Goal: Find specific page/section: Find specific page/section

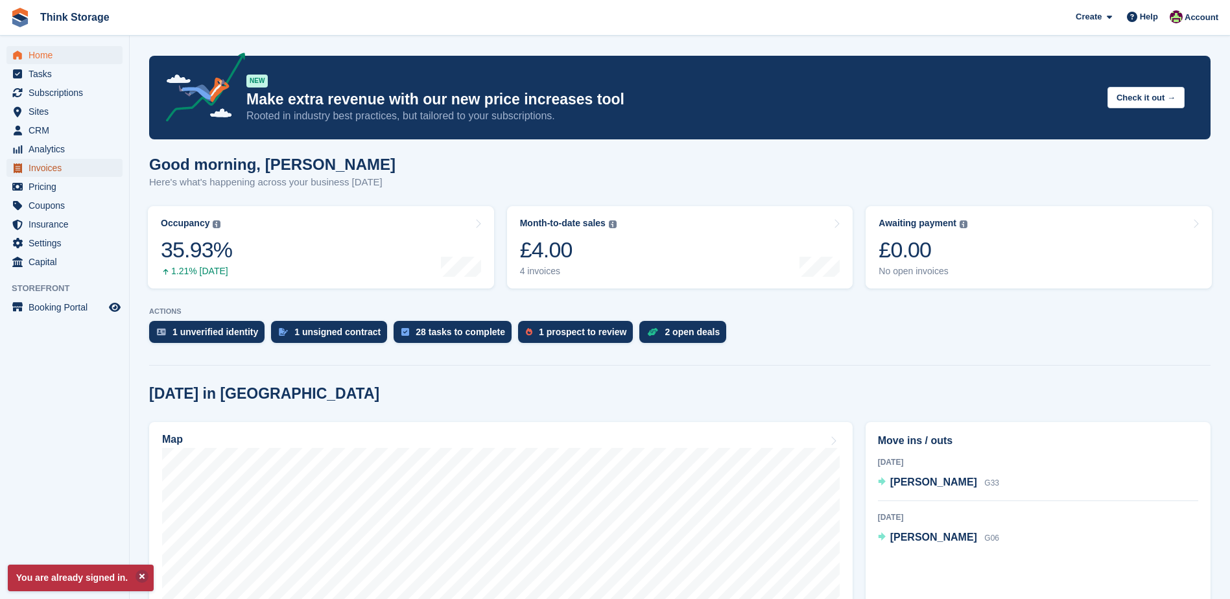
click at [49, 167] on span "Invoices" at bounding box center [68, 168] width 78 height 18
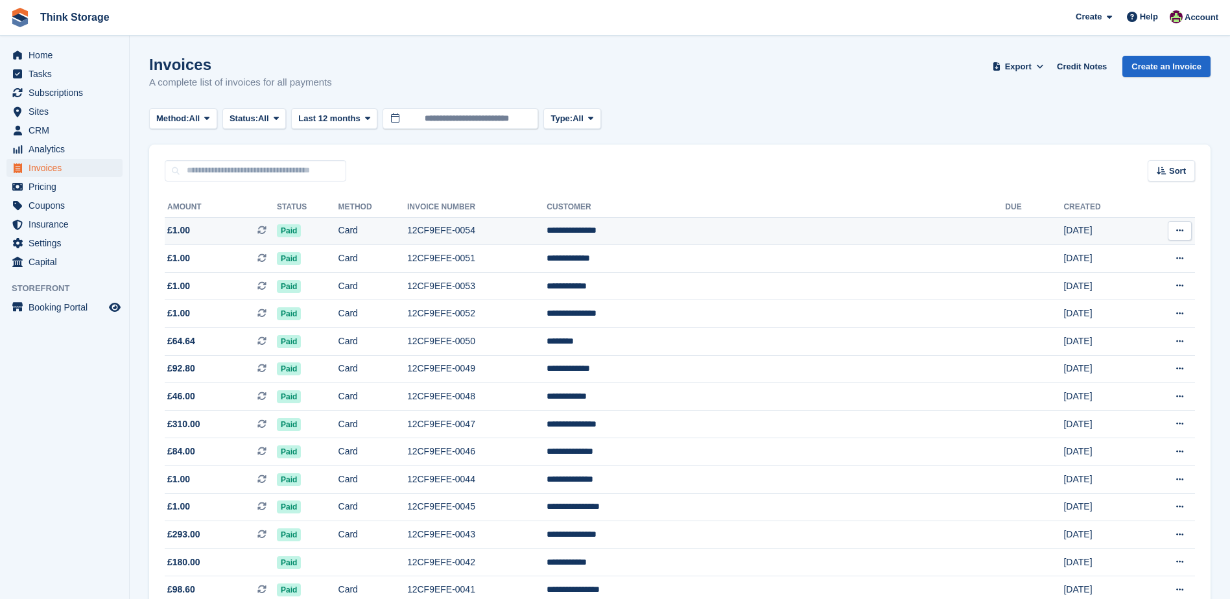
click at [735, 232] on td "**********" at bounding box center [776, 231] width 459 height 28
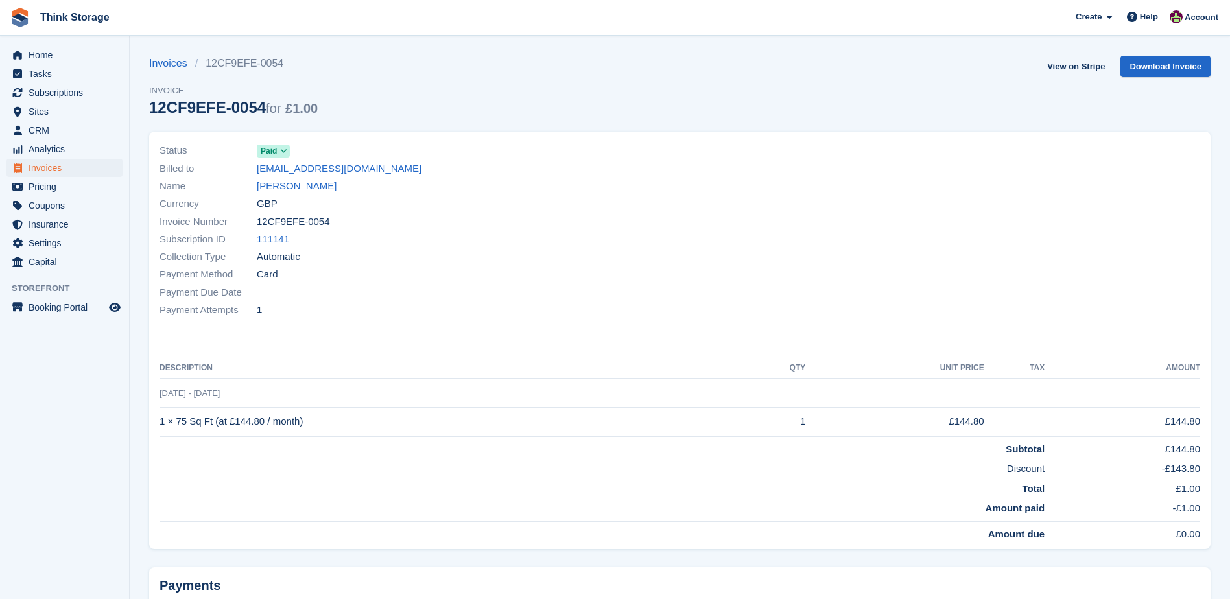
click at [363, 242] on div "Subscription ID 111141" at bounding box center [416, 240] width 513 height 18
drag, startPoint x: 324, startPoint y: 220, endPoint x: 259, endPoint y: 224, distance: 65.0
click at [259, 224] on div "Invoice Number 12CF9EFE-0054" at bounding box center [416, 222] width 513 height 18
copy span "12CF9EFE-0054"
drag, startPoint x: 317, startPoint y: 443, endPoint x: 289, endPoint y: 411, distance: 43.2
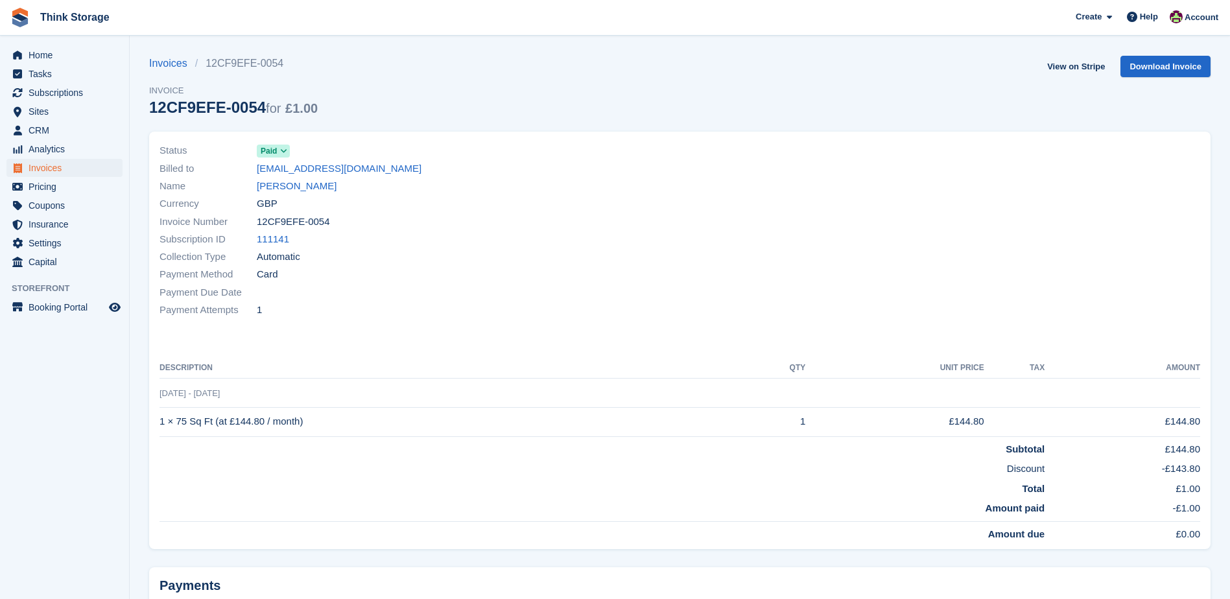
click at [317, 443] on td "Subtotal" at bounding box center [602, 447] width 885 height 20
drag, startPoint x: 304, startPoint y: 420, endPoint x: 162, endPoint y: 420, distance: 142.1
click at [162, 420] on td "1 × 75 Sq Ft (at £144.80 / month)" at bounding box center [450, 421] width 581 height 29
copy td "1 × 75 Sq Ft (at £144.80 / month)"
